Goal: Navigation & Orientation: Find specific page/section

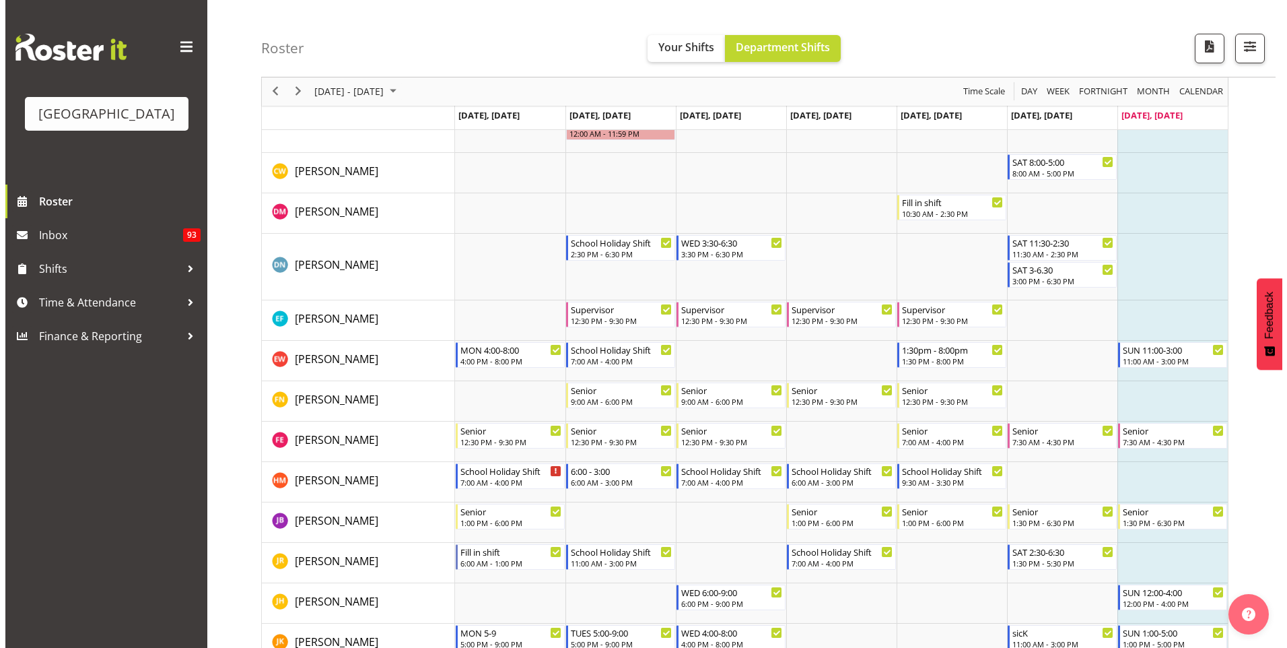
scroll to position [471, 0]
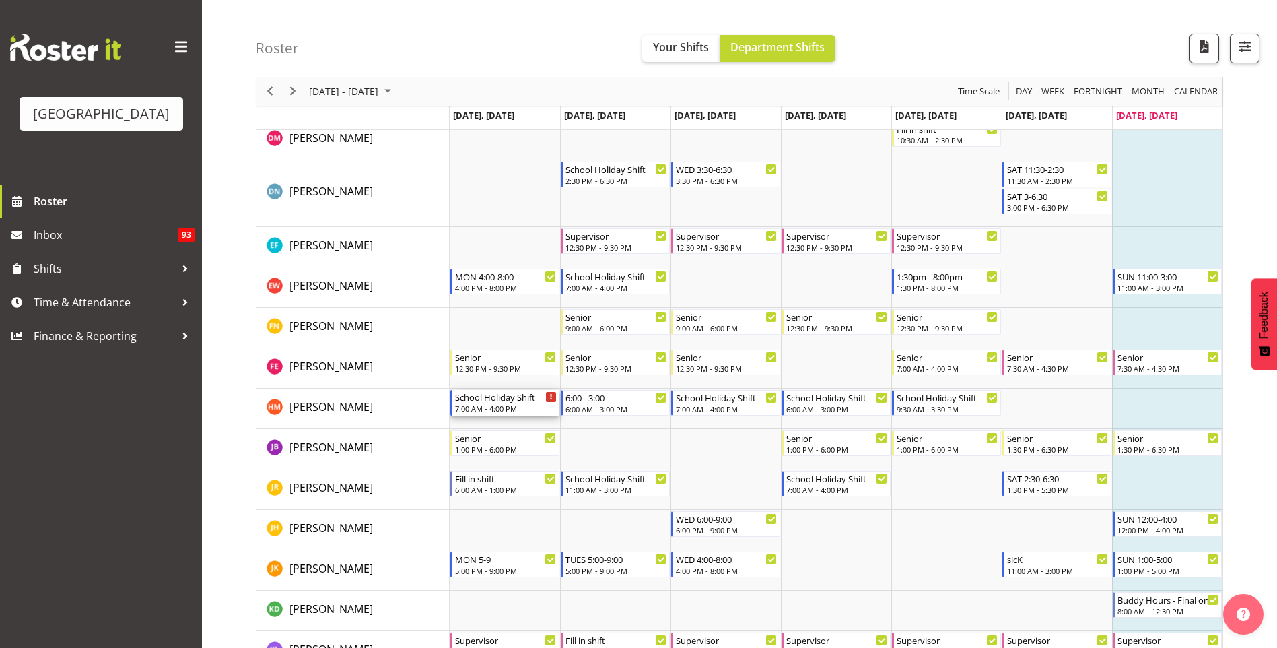
click at [549, 393] on div "Timeline Week of October 5, 2025" at bounding box center [551, 397] width 10 height 10
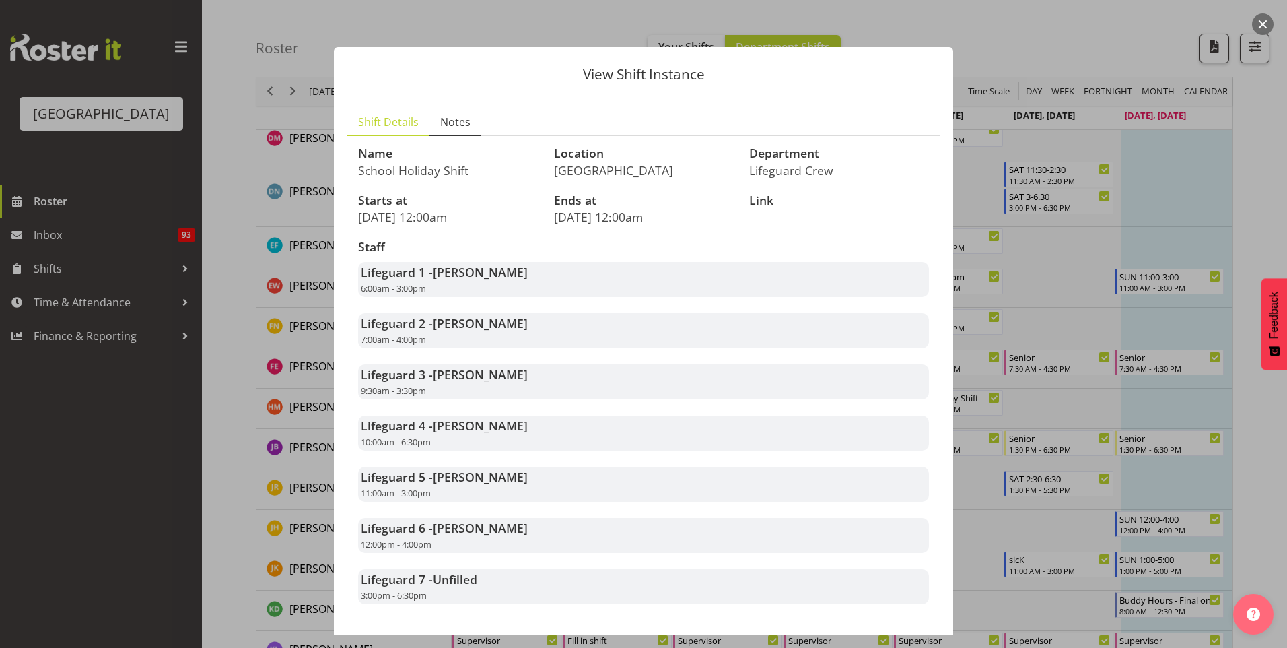
click at [454, 108] on section "Shift Details Notes Name School Holiday Shift Location Splash Palace Department…" at bounding box center [643, 361] width 619 height 533
click at [463, 134] on link "Notes" at bounding box center [456, 122] width 52 height 28
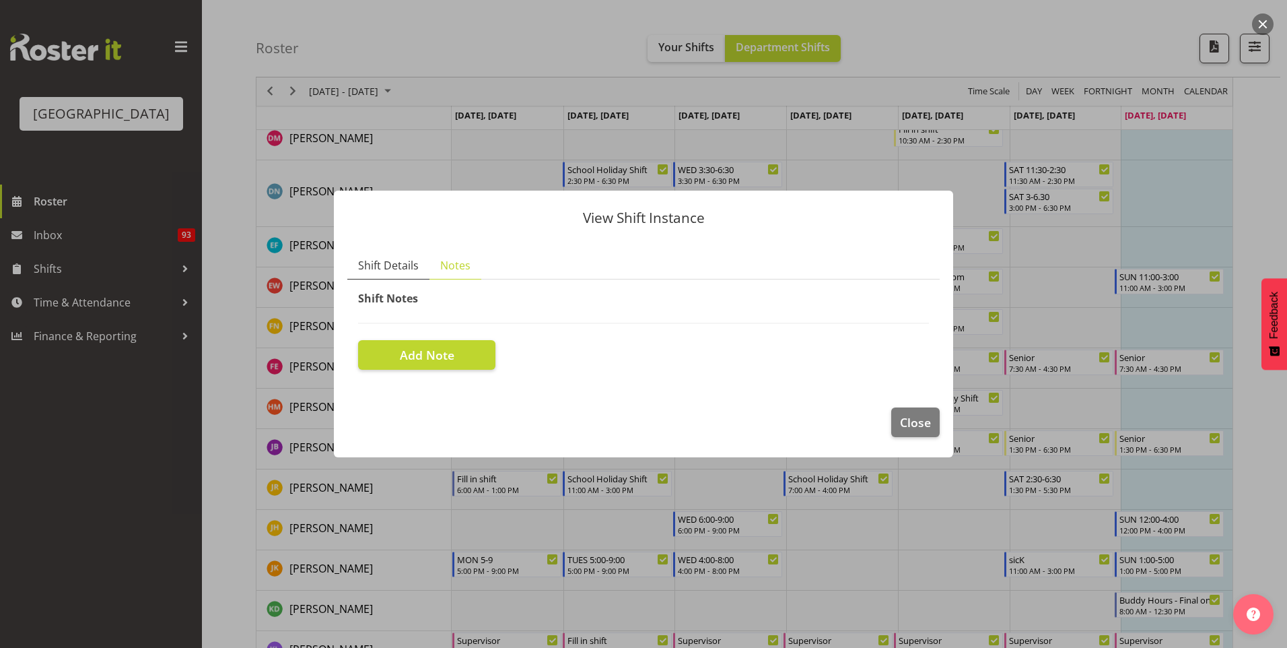
click at [388, 275] on link "Shift Details" at bounding box center [388, 266] width 82 height 28
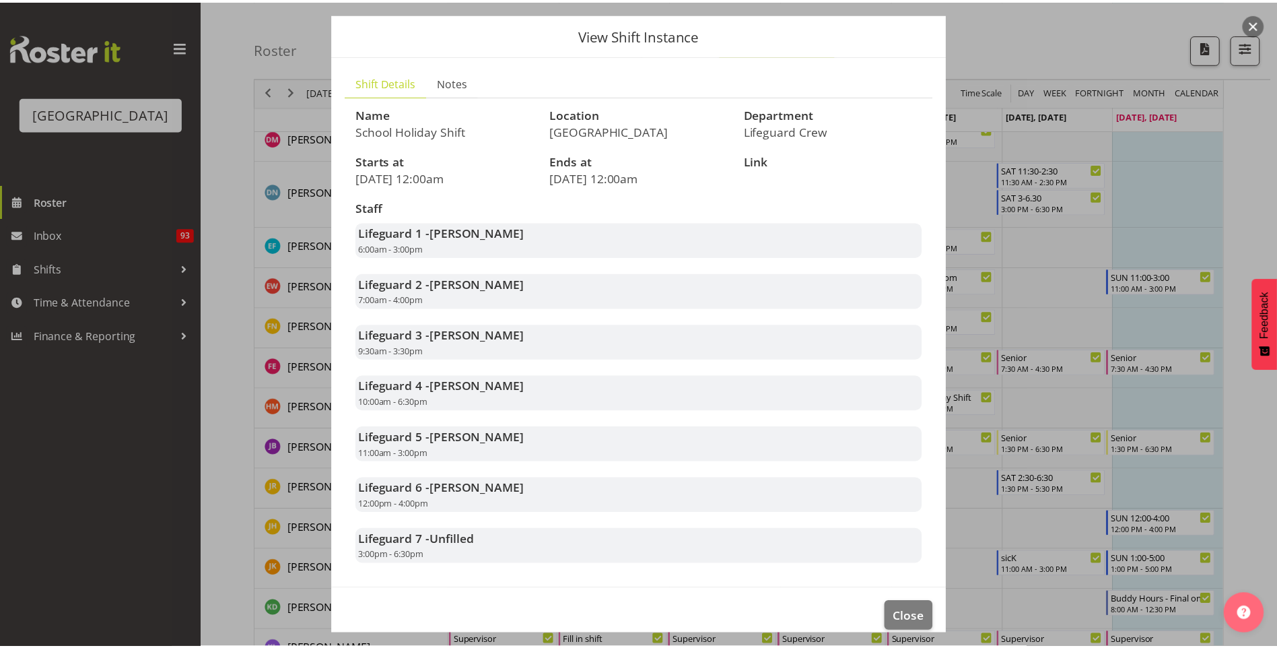
scroll to position [57, 0]
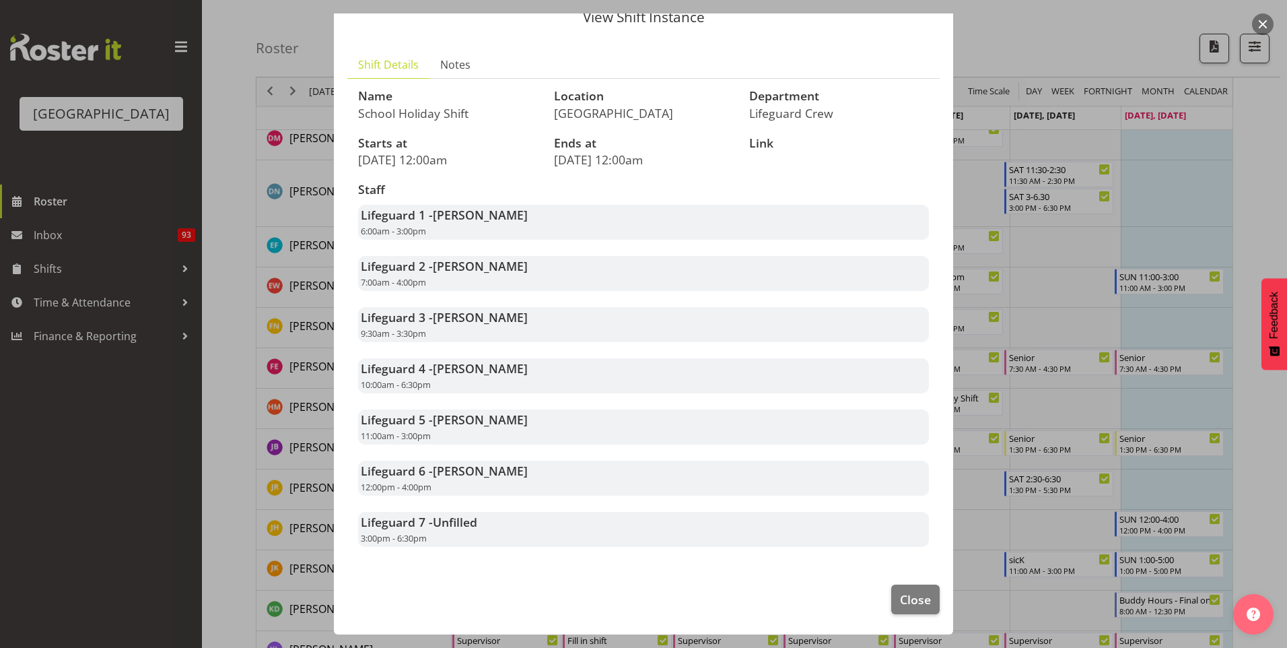
click at [1122, 295] on div at bounding box center [643, 324] width 1287 height 648
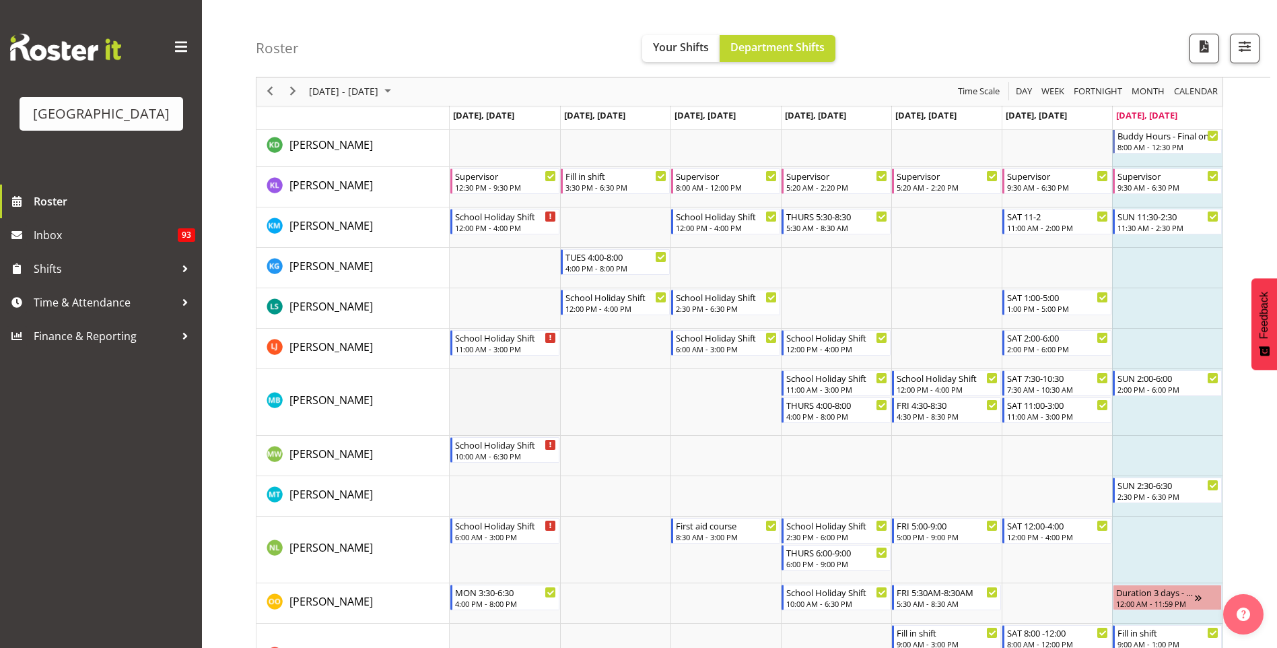
scroll to position [808, 0]
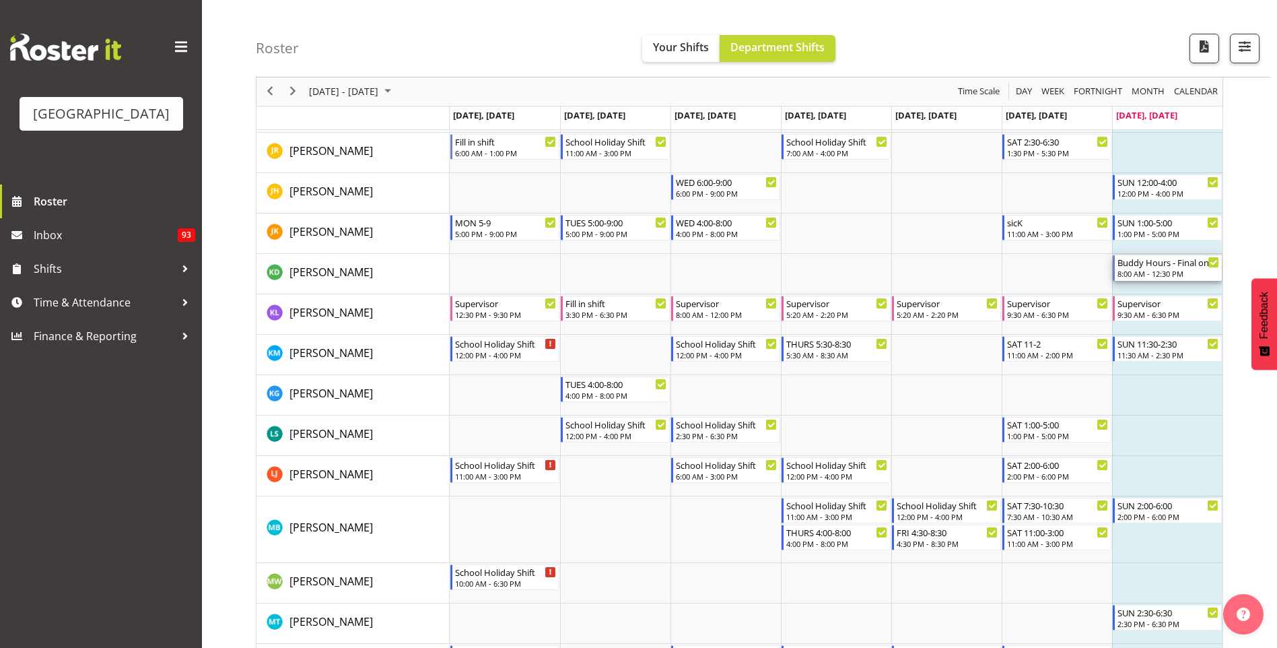
click at [1144, 263] on div "Buddy Hours - Final one" at bounding box center [1169, 261] width 102 height 13
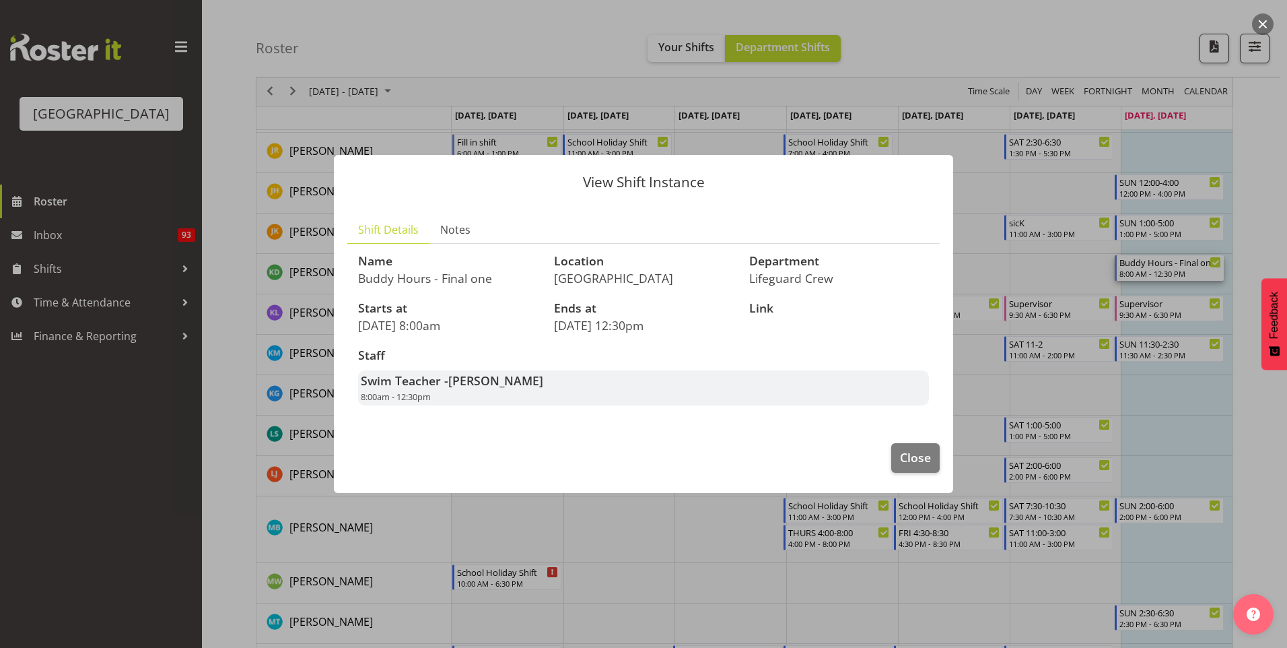
click at [984, 180] on div at bounding box center [643, 324] width 1287 height 648
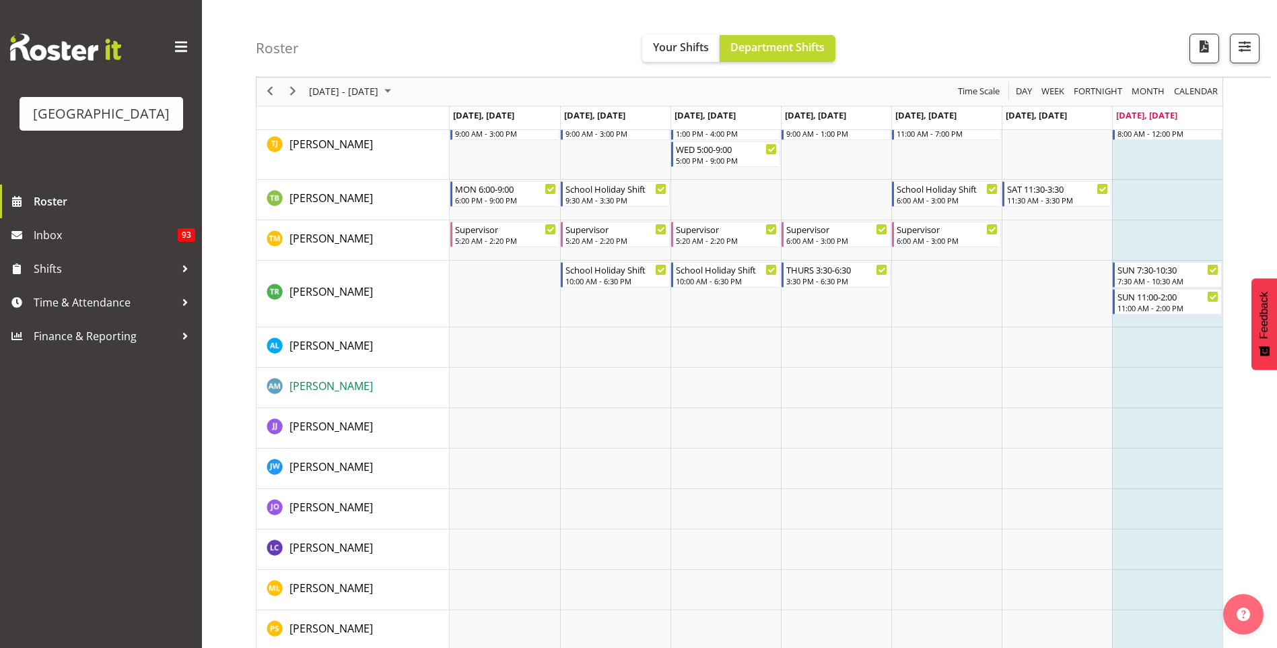
scroll to position [1728, 0]
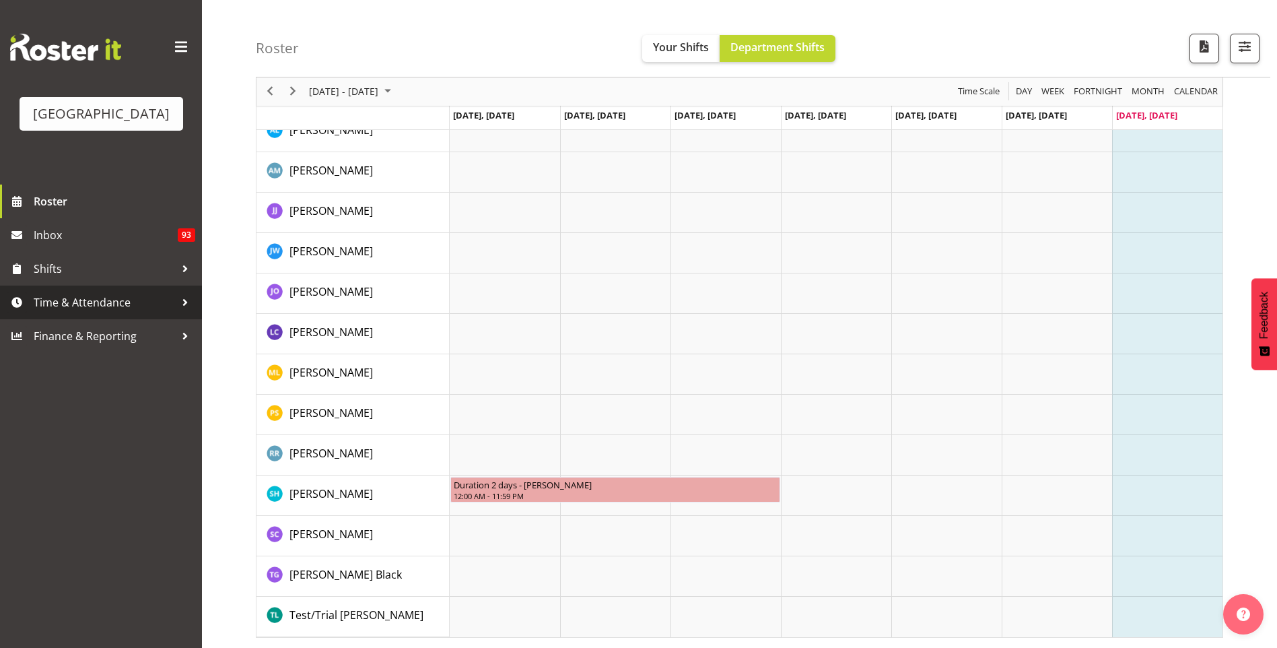
click at [189, 300] on div at bounding box center [185, 302] width 20 height 20
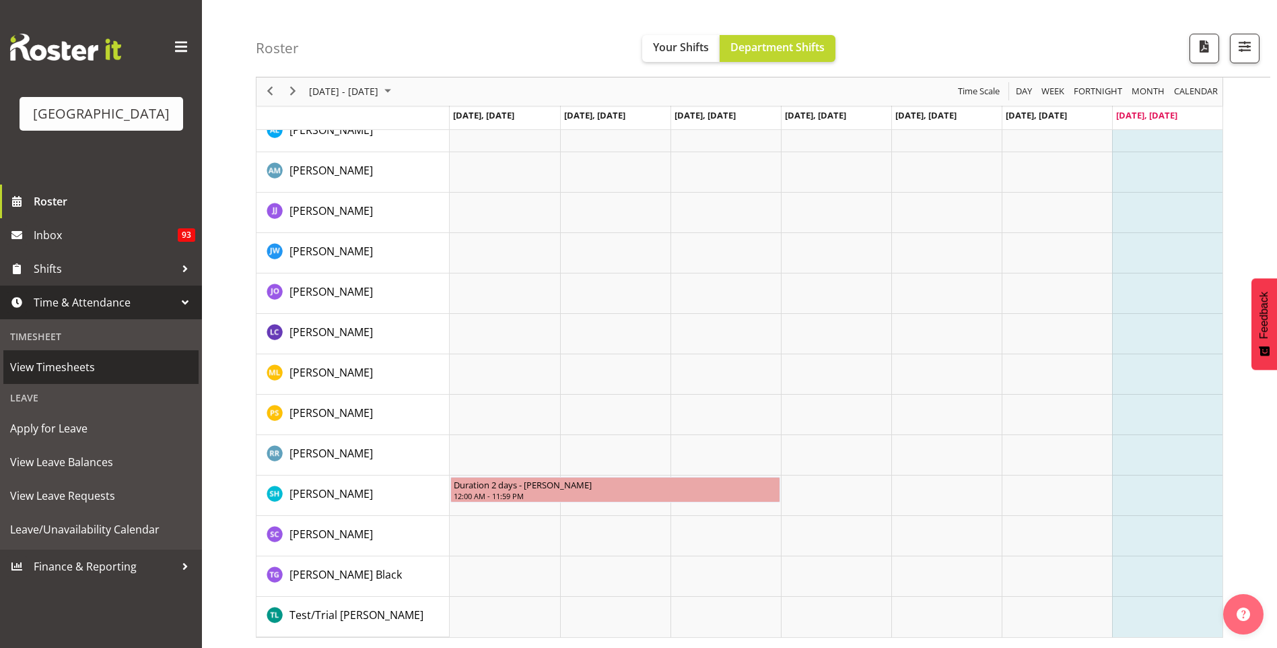
click at [95, 374] on span "View Timesheets" at bounding box center [101, 367] width 182 height 20
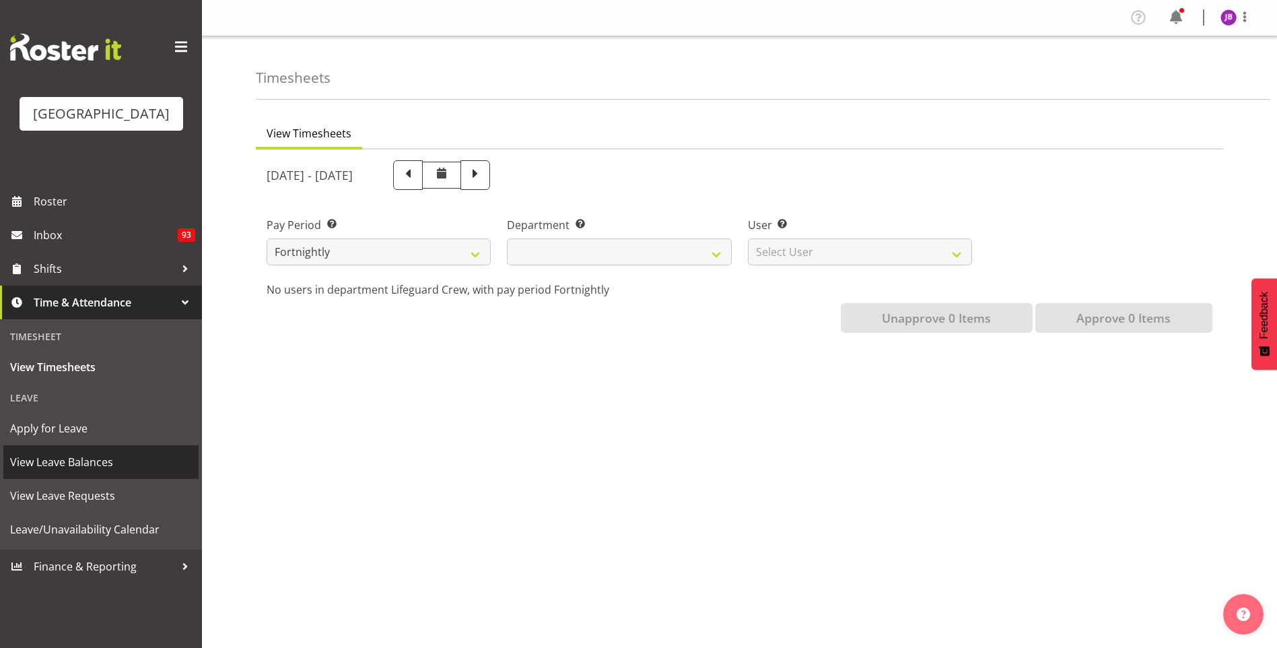
select select
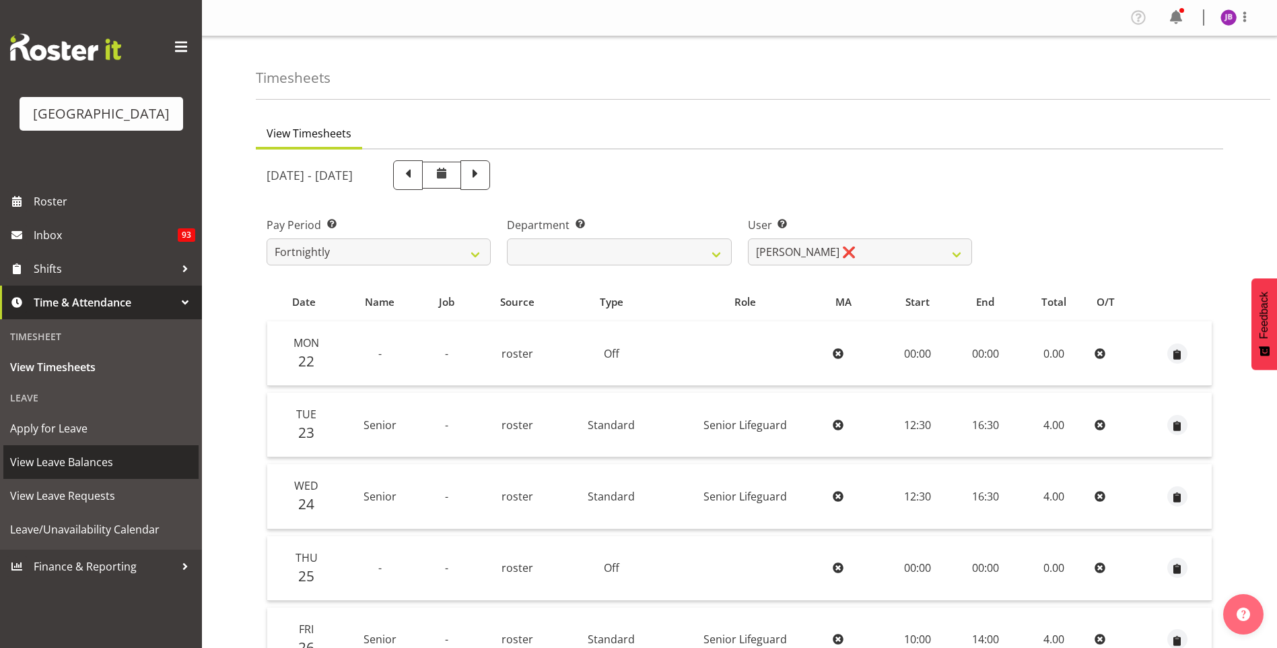
click at [125, 463] on span "View Leave Balances" at bounding box center [101, 462] width 182 height 20
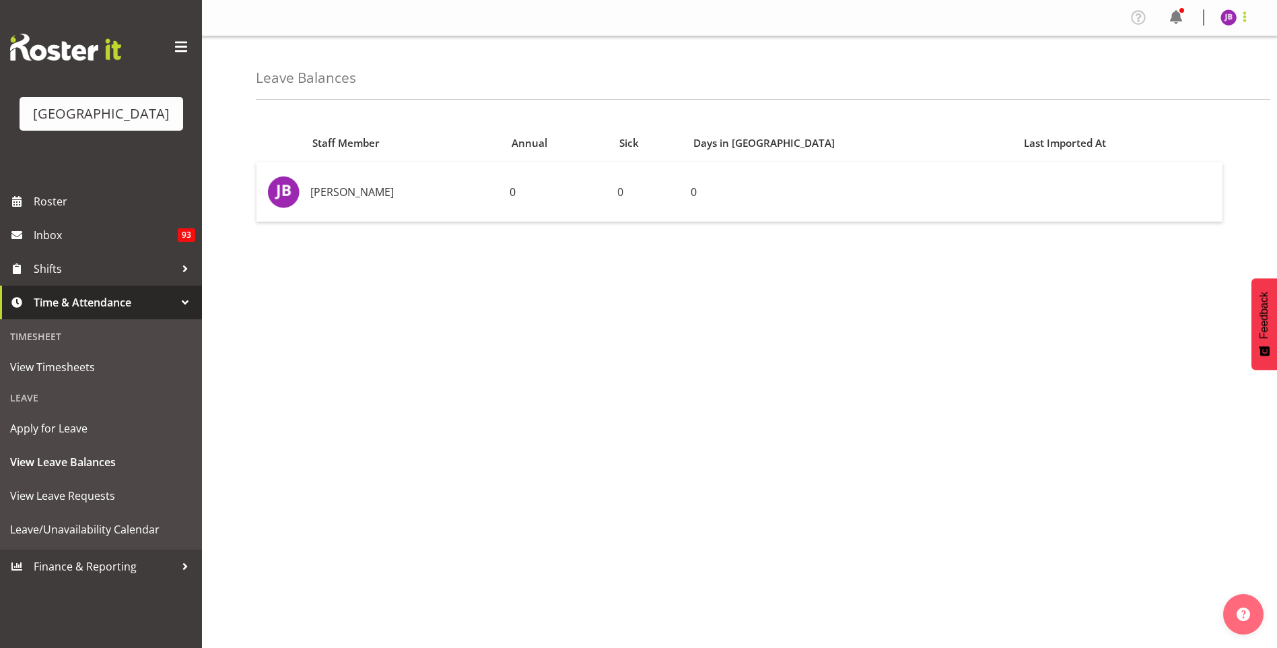
click at [1244, 23] on span at bounding box center [1245, 17] width 16 height 16
click at [619, 320] on div "Staff Member Annual Sick Days in Lieu Last Imported At Jack Bailey 0 0 0" at bounding box center [766, 379] width 1021 height 539
click at [155, 226] on span "Inbox" at bounding box center [106, 235] width 144 height 20
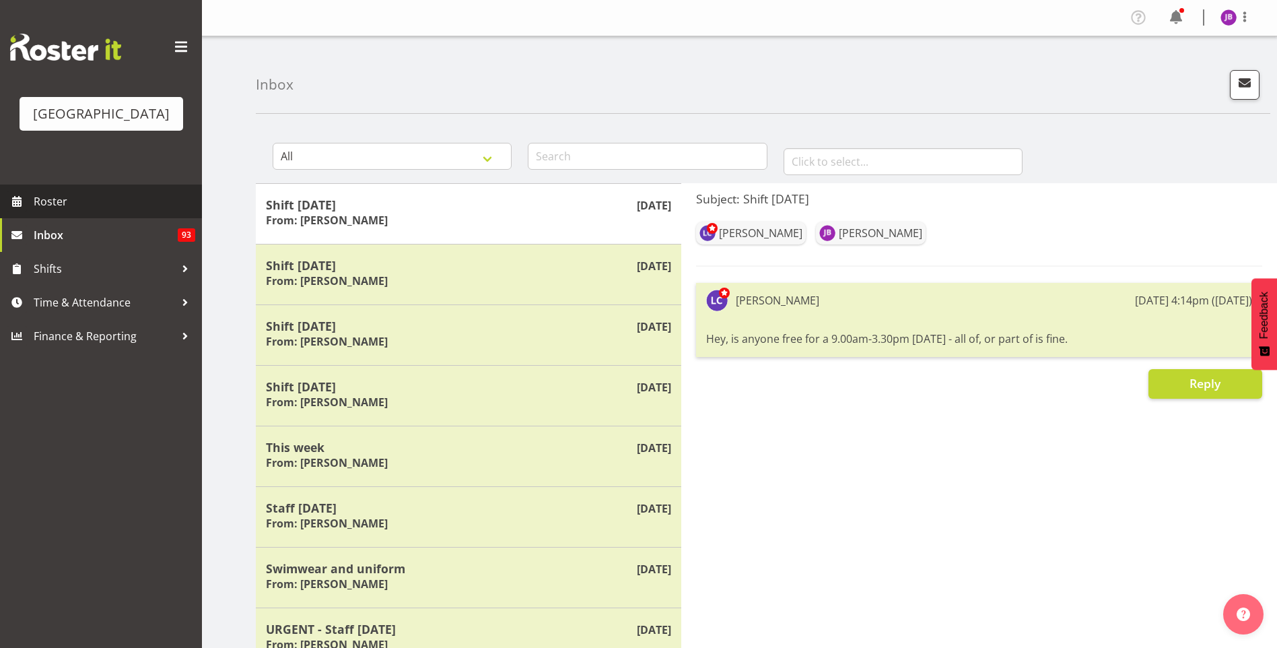
click at [151, 205] on span "Roster" at bounding box center [115, 201] width 162 height 20
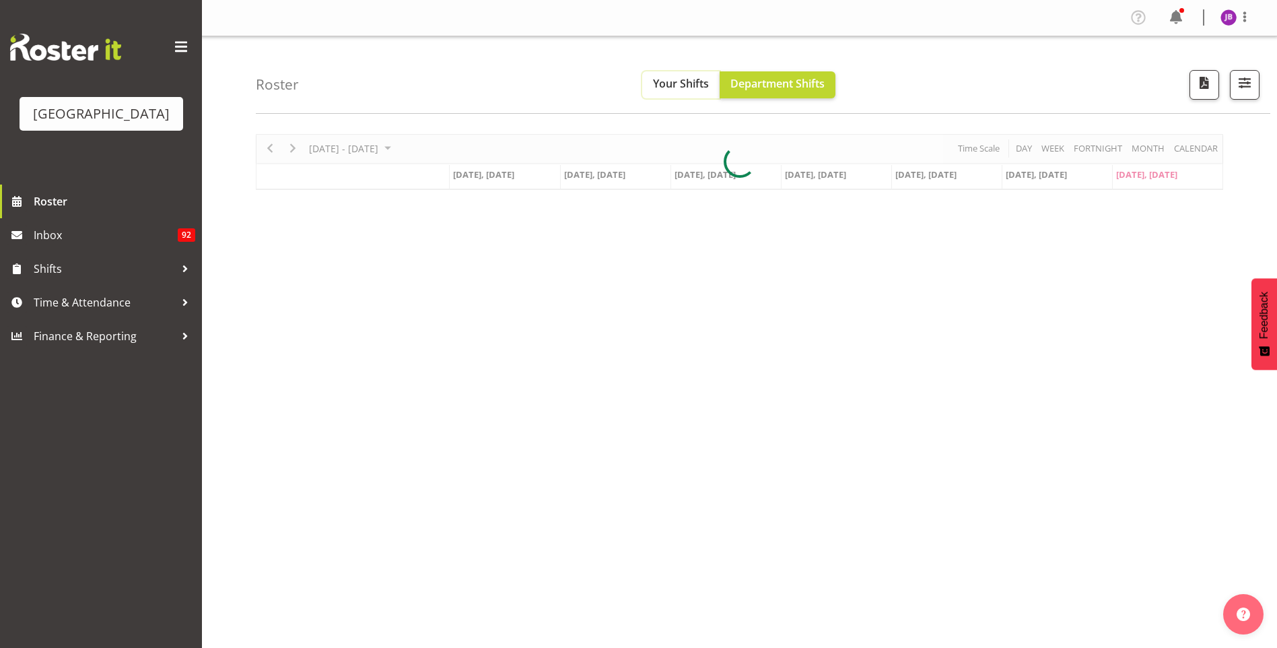
click at [661, 79] on span "Your Shifts" at bounding box center [681, 83] width 56 height 15
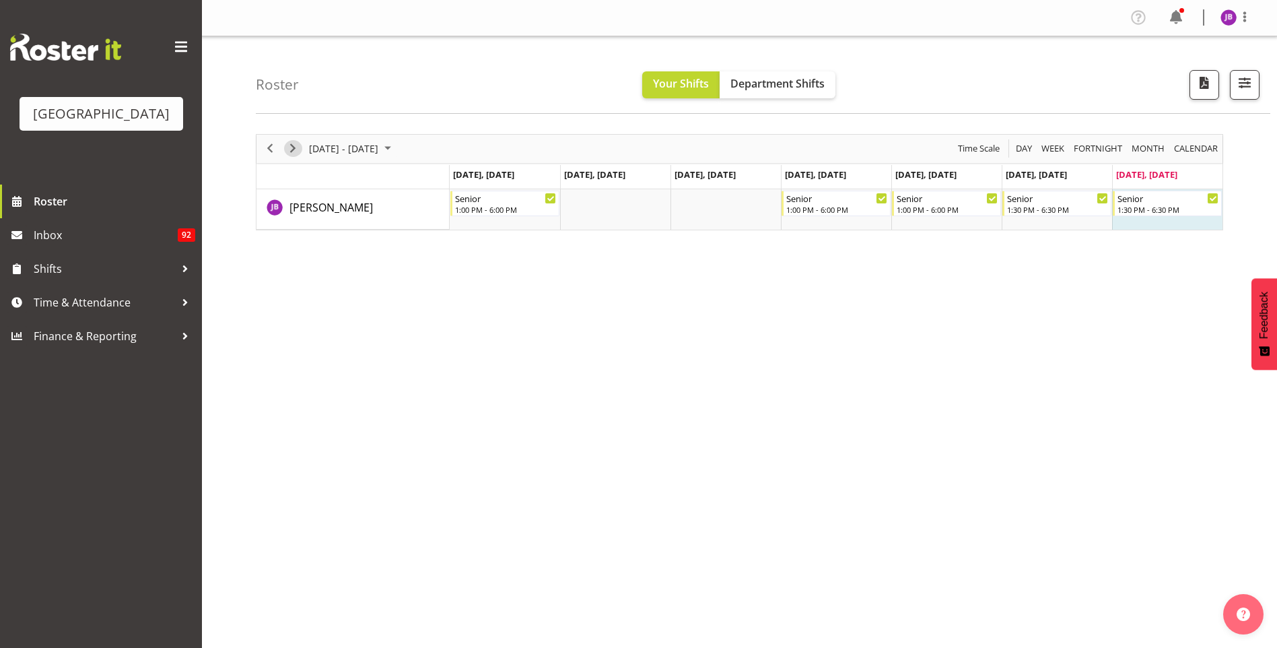
click at [287, 150] on span "Next" at bounding box center [293, 148] width 16 height 17
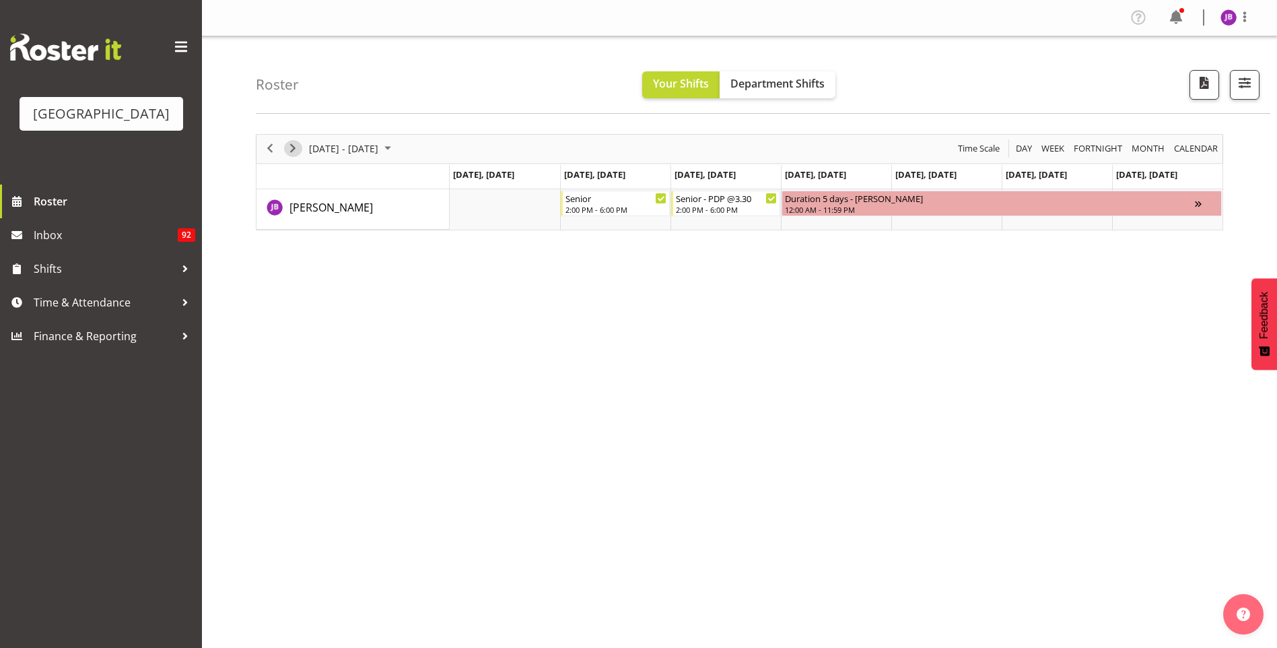
click at [295, 141] on span "Next" at bounding box center [293, 148] width 16 height 17
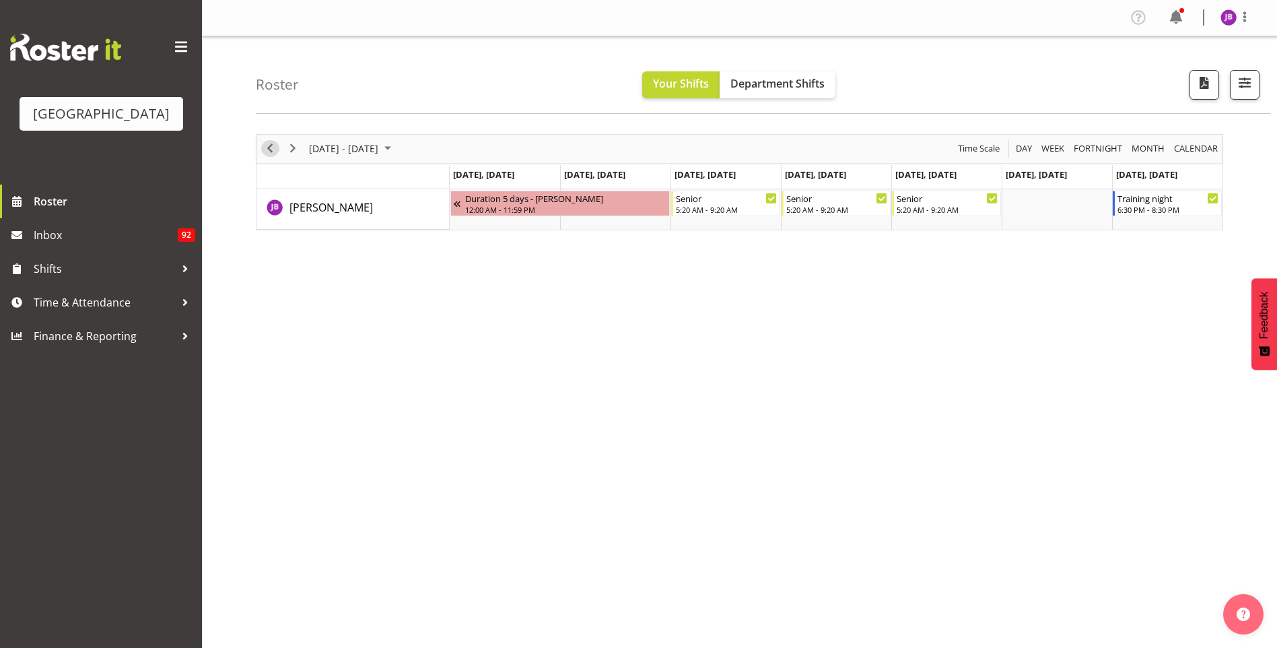
click at [267, 149] on span "Previous" at bounding box center [270, 148] width 16 height 17
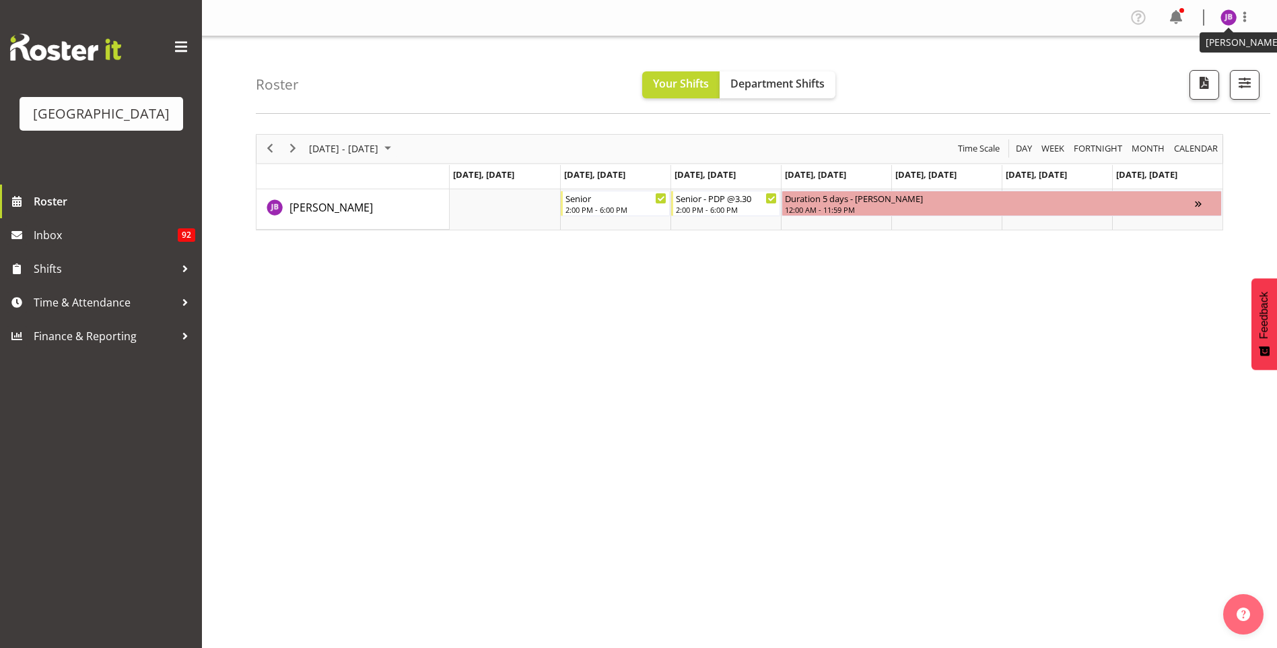
click at [1235, 18] on img at bounding box center [1229, 17] width 16 height 16
click at [1198, 69] on link "Log Out" at bounding box center [1188, 71] width 129 height 24
